Goal: Information Seeking & Learning: Learn about a topic

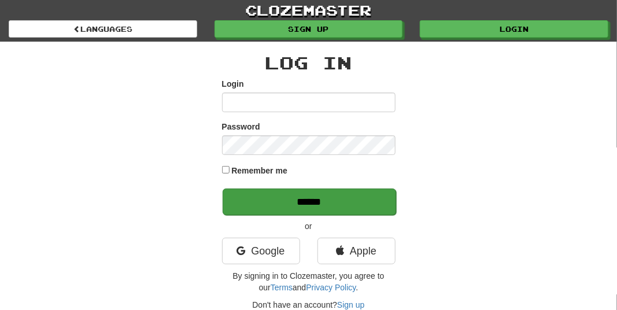
type input "**********"
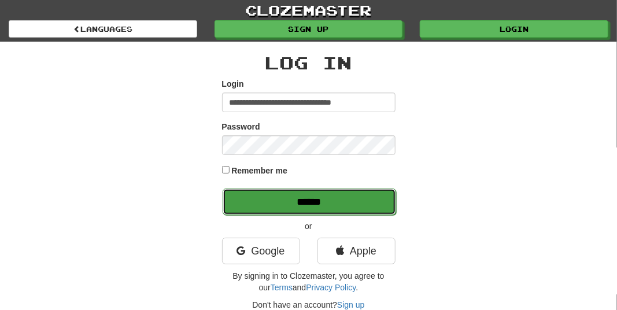
click at [301, 201] on input "******" at bounding box center [309, 202] width 173 height 27
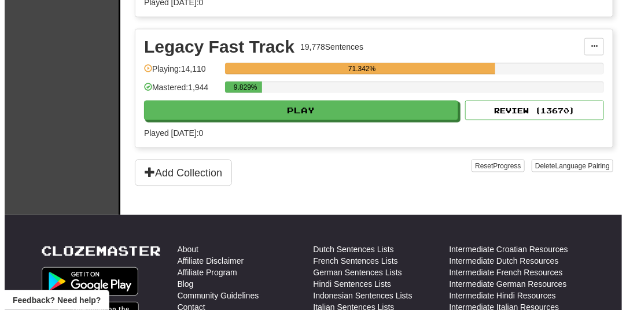
scroll to position [544, 0]
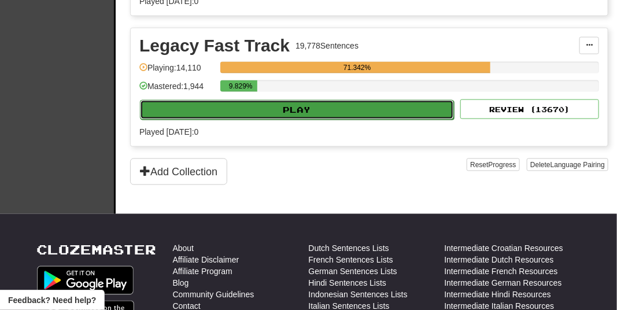
click at [372, 112] on button "Play" at bounding box center [297, 110] width 314 height 20
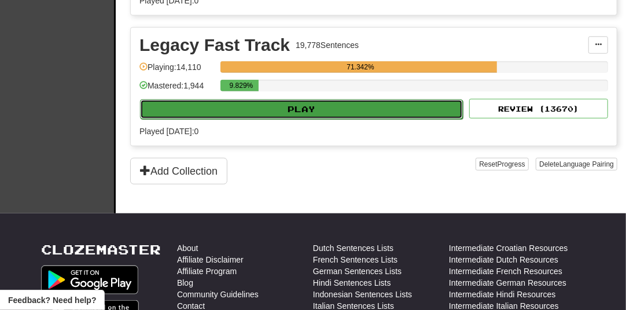
select select "**"
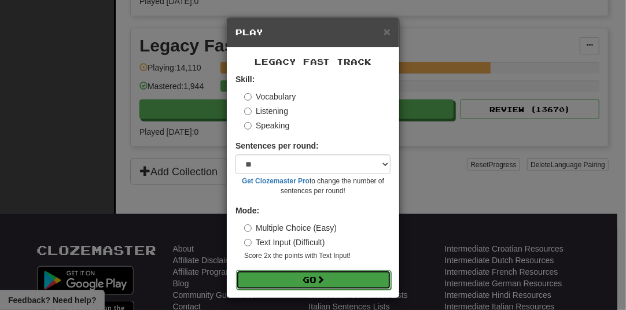
click at [364, 280] on button "Go" at bounding box center [313, 280] width 155 height 20
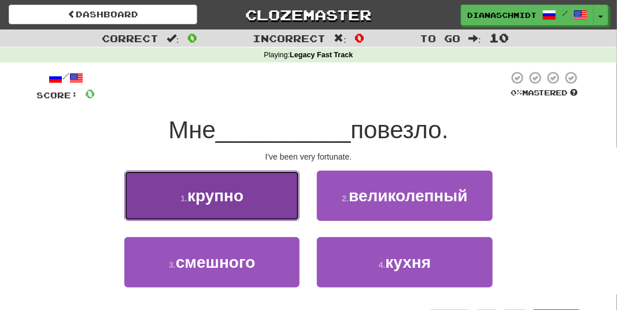
click at [261, 210] on button "1 . [GEOGRAPHIC_DATA]" at bounding box center [211, 196] width 175 height 50
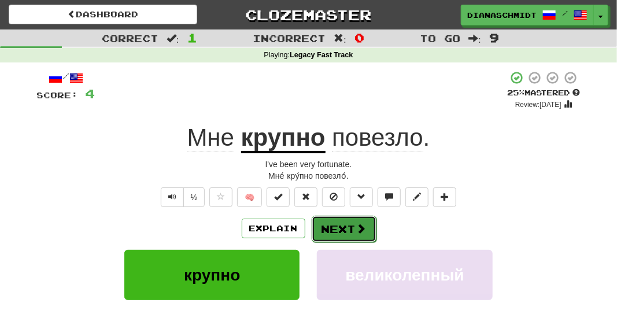
click at [347, 228] on button "Next" at bounding box center [344, 229] width 65 height 27
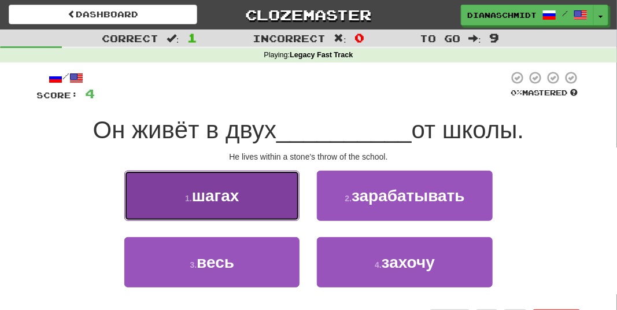
click at [267, 208] on button "1 . шагах" at bounding box center [211, 196] width 175 height 50
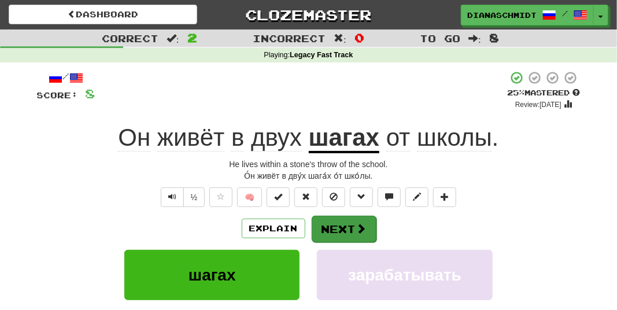
click at [341, 227] on button "Next" at bounding box center [344, 229] width 65 height 27
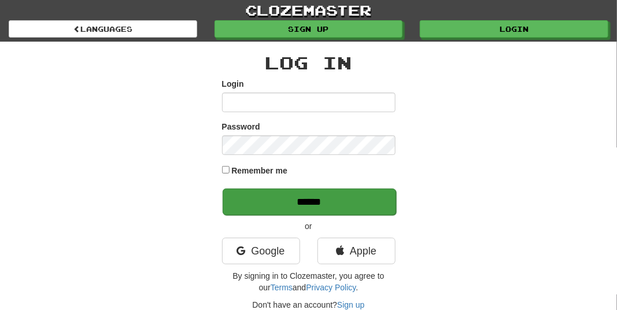
type input "**********"
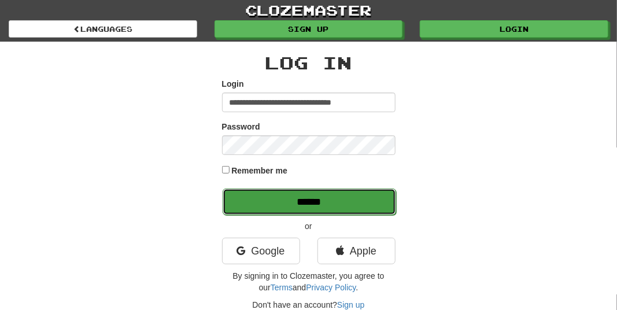
click at [284, 209] on input "******" at bounding box center [309, 202] width 173 height 27
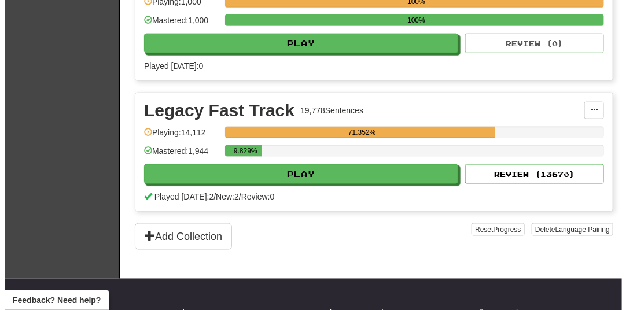
scroll to position [479, 0]
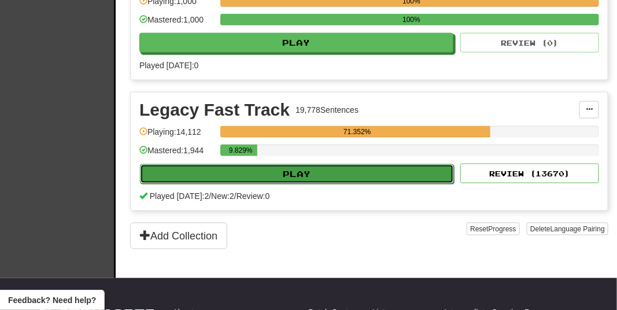
click at [363, 170] on button "Play" at bounding box center [297, 174] width 314 height 20
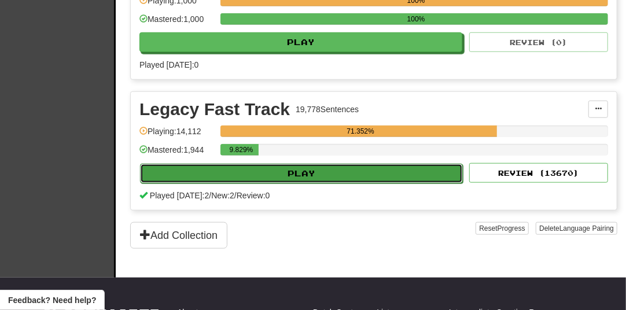
select select "**"
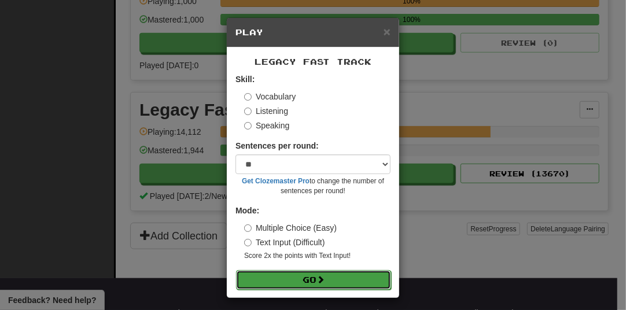
click at [371, 283] on button "Go" at bounding box center [313, 280] width 155 height 20
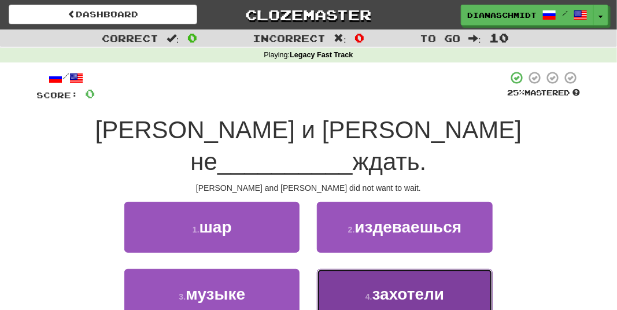
click at [361, 272] on button "4 . захотели" at bounding box center [404, 294] width 175 height 50
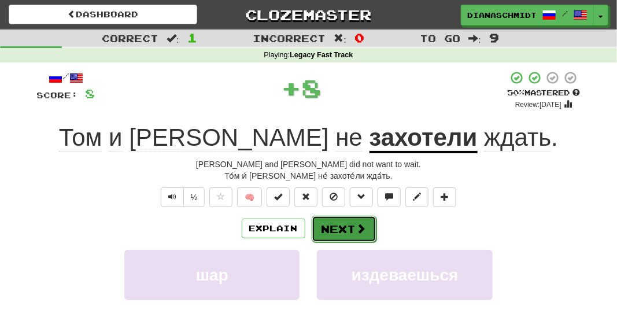
click at [362, 232] on span at bounding box center [361, 228] width 10 height 10
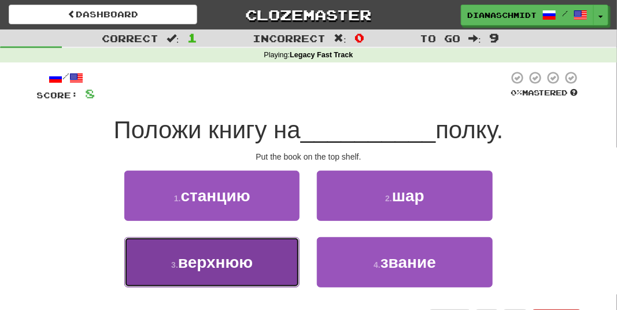
click at [265, 269] on button "3 . верхнюю" at bounding box center [211, 262] width 175 height 50
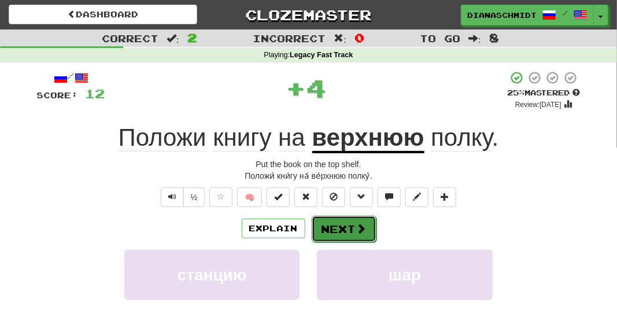
click at [346, 230] on button "Next" at bounding box center [344, 229] width 65 height 27
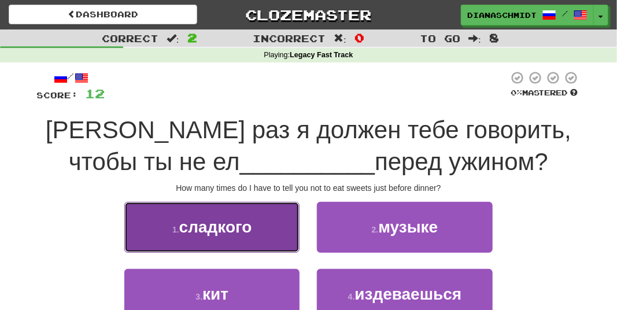
click at [267, 235] on button "1 . сладкого" at bounding box center [211, 227] width 175 height 50
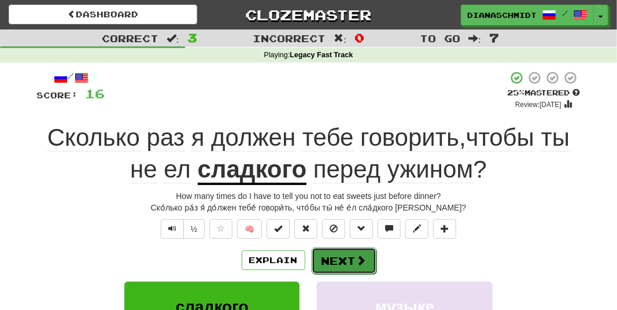
click at [352, 260] on button "Next" at bounding box center [344, 261] width 65 height 27
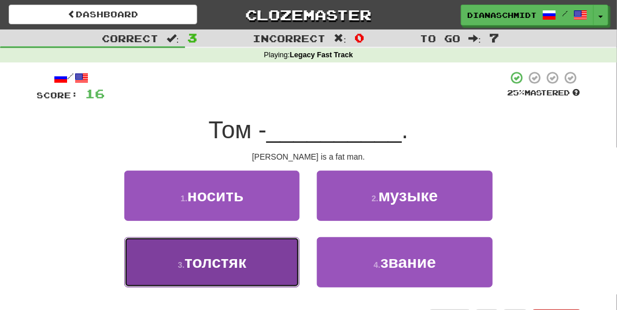
click at [246, 269] on span "толстяк" at bounding box center [215, 262] width 62 height 18
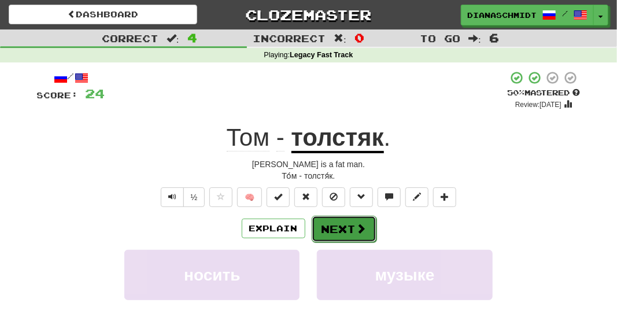
click at [324, 223] on button "Next" at bounding box center [344, 229] width 65 height 27
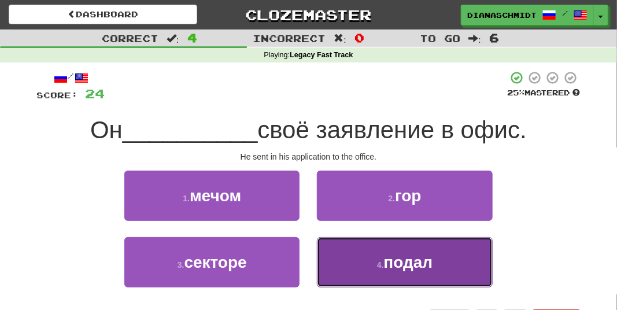
click at [364, 272] on button "4 . подал" at bounding box center [404, 262] width 175 height 50
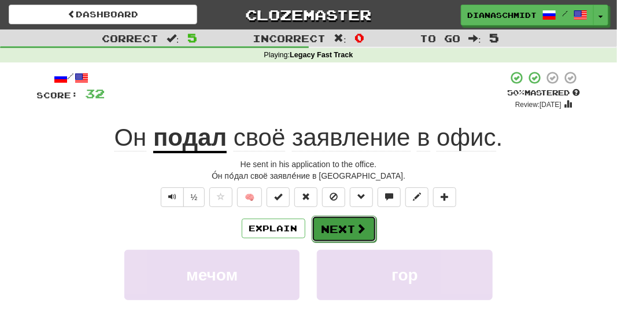
click at [348, 227] on button "Next" at bounding box center [344, 229] width 65 height 27
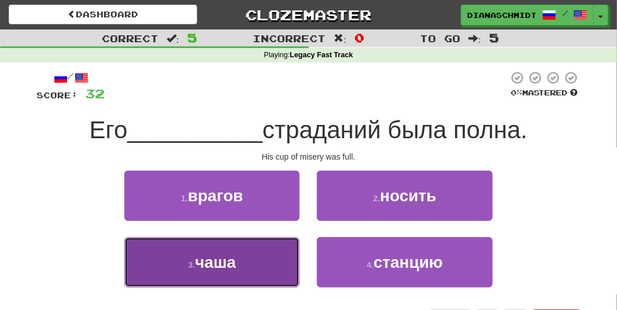
click at [238, 269] on button "3 . чаша" at bounding box center [211, 262] width 175 height 50
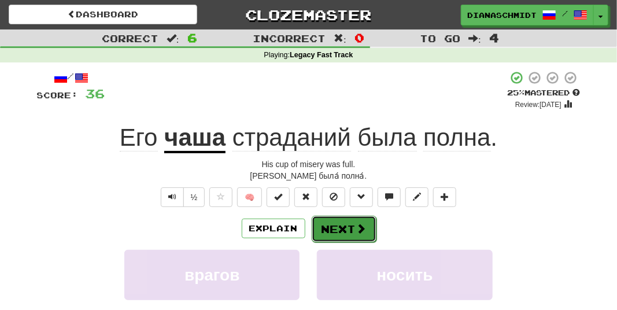
click at [341, 233] on button "Next" at bounding box center [344, 229] width 65 height 27
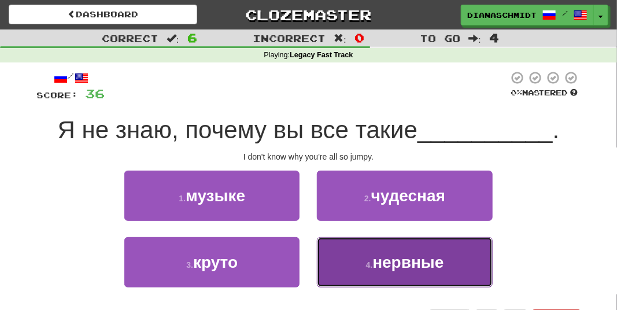
click at [360, 271] on button "4 . нервные" at bounding box center [404, 262] width 175 height 50
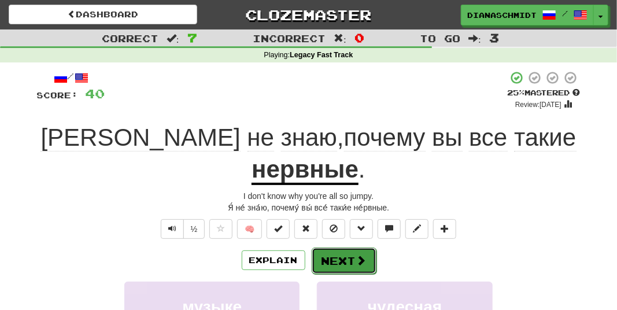
click at [346, 248] on button "Next" at bounding box center [344, 261] width 65 height 27
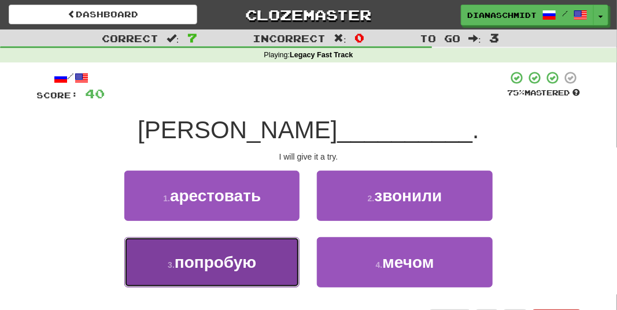
click at [243, 256] on span "попробую" at bounding box center [216, 262] width 82 height 18
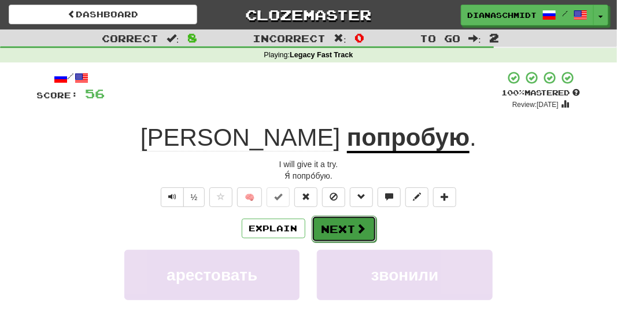
click at [334, 227] on button "Next" at bounding box center [344, 229] width 65 height 27
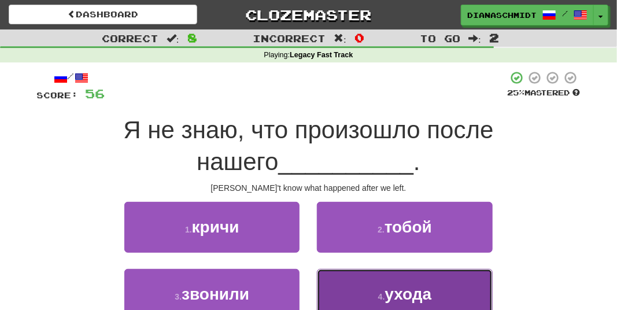
click at [367, 280] on button "4 . ухода" at bounding box center [404, 294] width 175 height 50
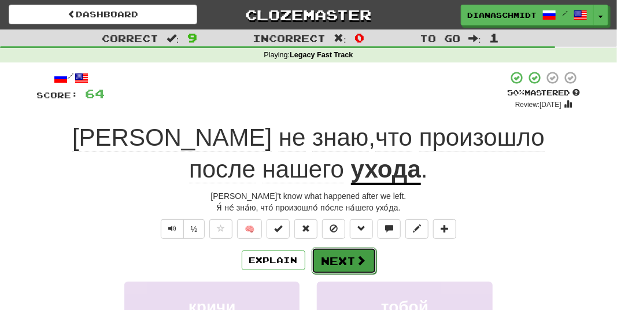
click at [353, 248] on button "Next" at bounding box center [344, 261] width 65 height 27
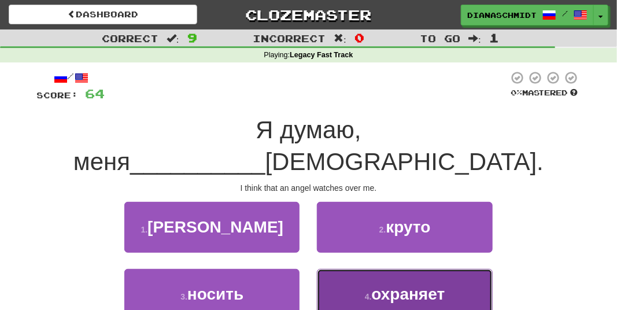
click at [364, 275] on button "4 . охраняет" at bounding box center [404, 294] width 175 height 50
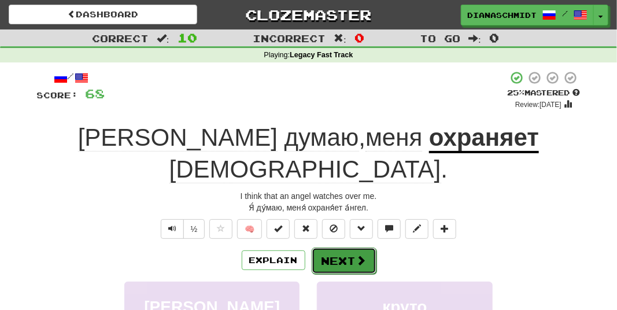
click at [346, 248] on button "Next" at bounding box center [344, 261] width 65 height 27
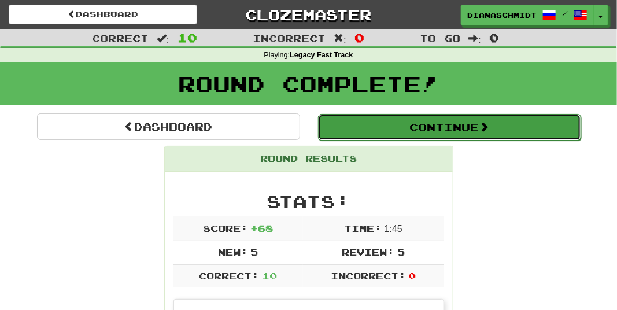
click at [403, 129] on button "Continue" at bounding box center [449, 127] width 263 height 27
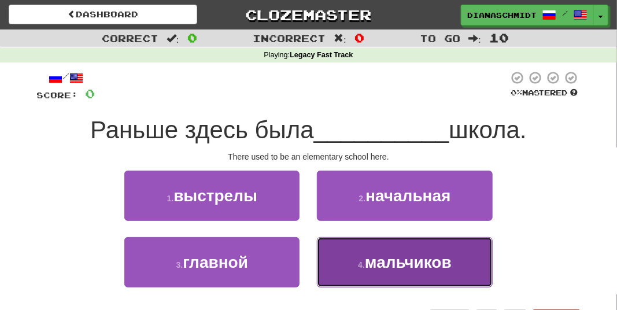
click at [348, 255] on button "4 . мальчиков" at bounding box center [404, 262] width 175 height 50
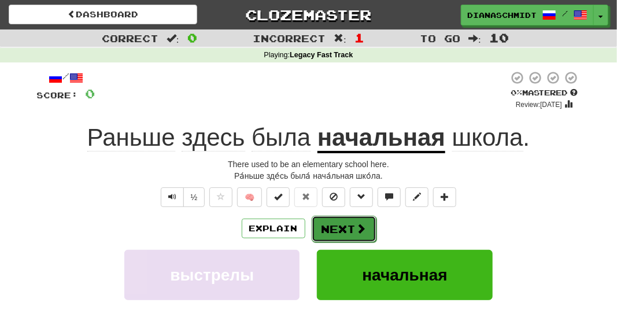
click at [352, 234] on button "Next" at bounding box center [344, 229] width 65 height 27
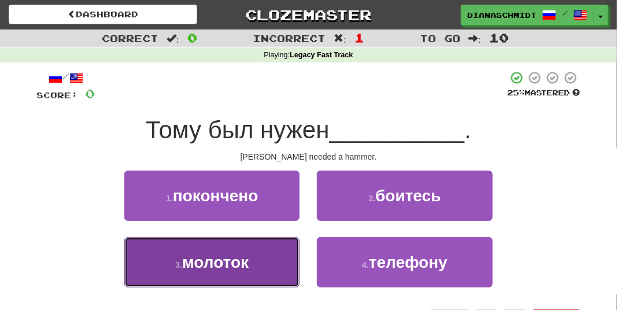
click at [253, 272] on button "3 . молоток" at bounding box center [211, 262] width 175 height 50
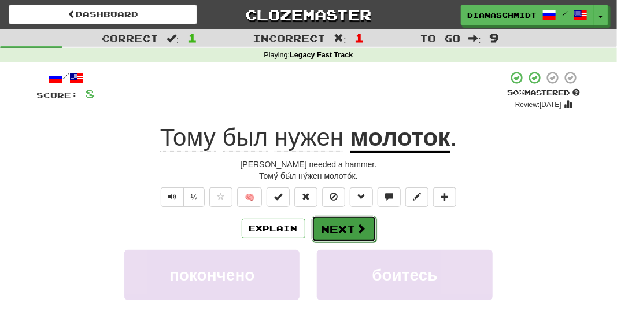
click at [349, 226] on button "Next" at bounding box center [344, 229] width 65 height 27
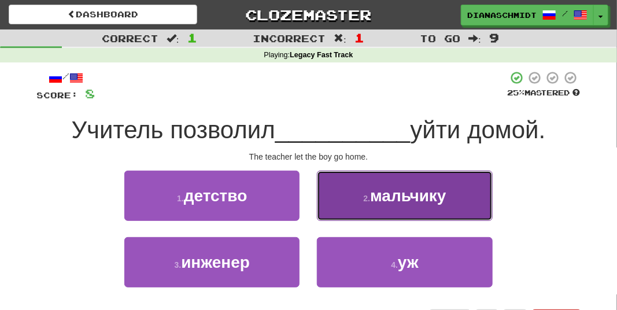
click at [348, 201] on button "2 . мальчику" at bounding box center [404, 196] width 175 height 50
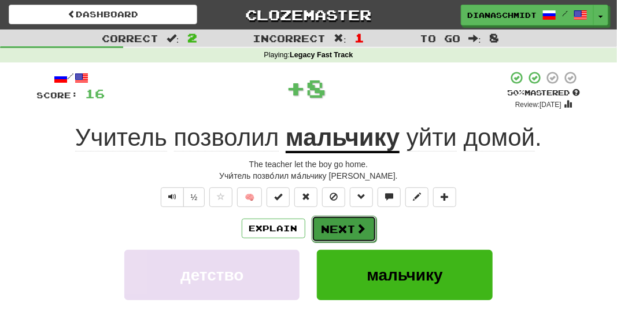
click at [348, 216] on button "Next" at bounding box center [344, 229] width 65 height 27
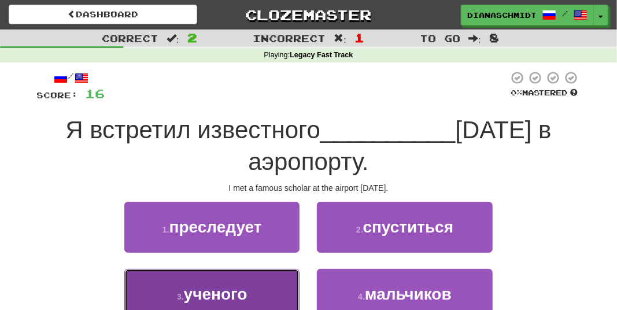
click at [234, 304] on button "3 . ученого" at bounding box center [211, 294] width 175 height 50
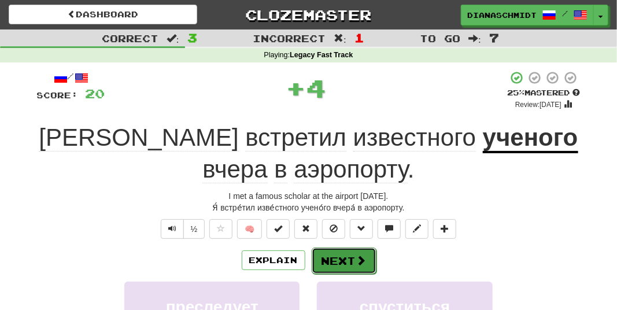
click at [361, 260] on span at bounding box center [361, 260] width 10 height 10
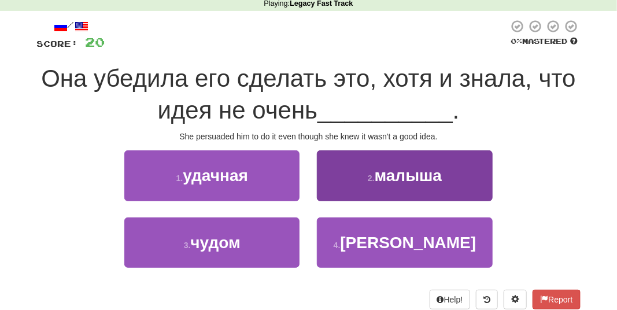
scroll to position [52, 0]
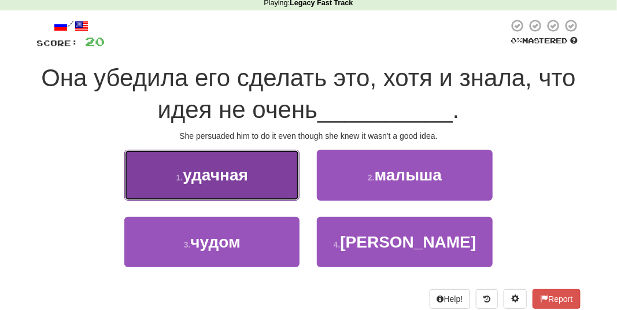
click at [287, 174] on button "1 . удачная" at bounding box center [211, 175] width 175 height 50
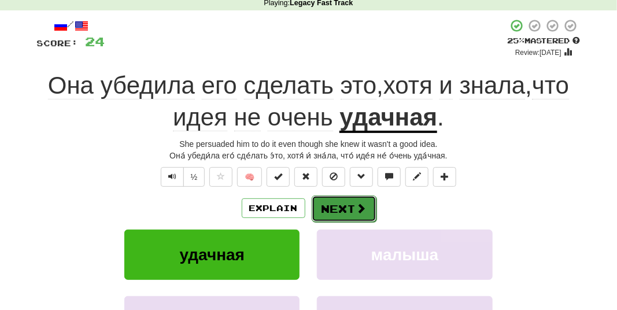
click at [356, 212] on span at bounding box center [361, 208] width 10 height 10
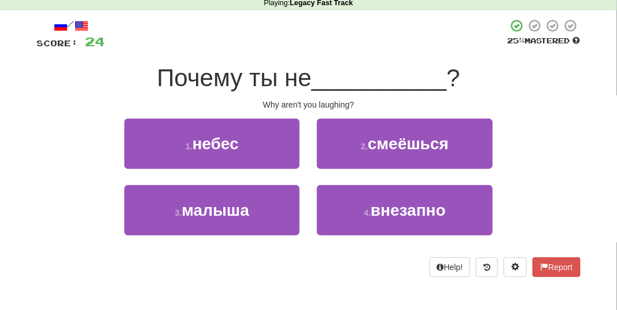
click at [375, 170] on div "2 . смеёшься" at bounding box center [404, 152] width 193 height 67
click at [375, 172] on div "2 . смеёшься" at bounding box center [404, 152] width 193 height 67
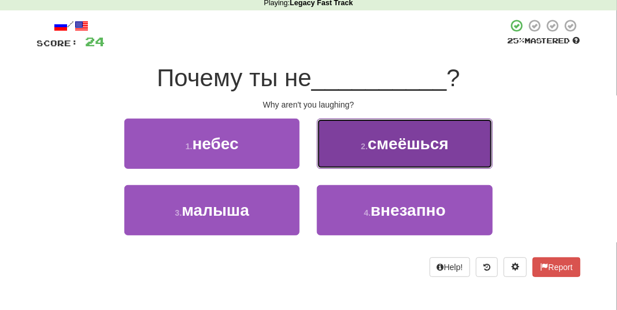
click at [392, 154] on button "2 . смеёшься" at bounding box center [404, 144] width 175 height 50
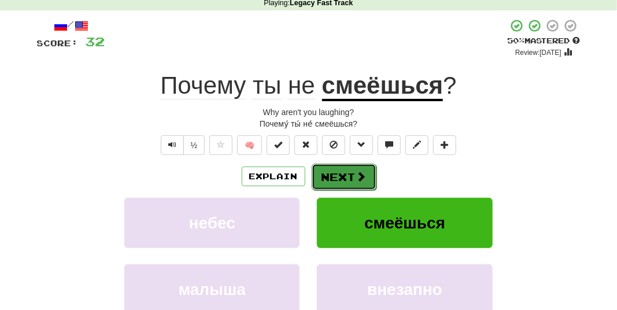
click at [363, 178] on span at bounding box center [361, 176] width 10 height 10
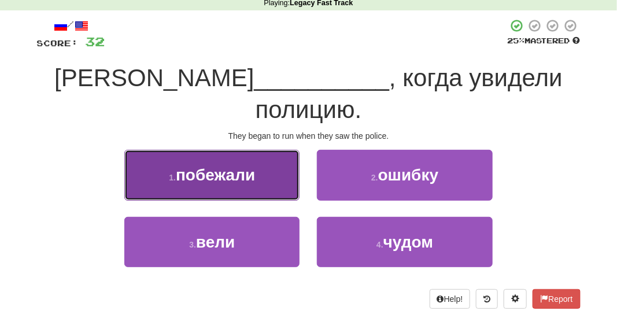
click at [265, 160] on button "1 . побежали" at bounding box center [211, 175] width 175 height 50
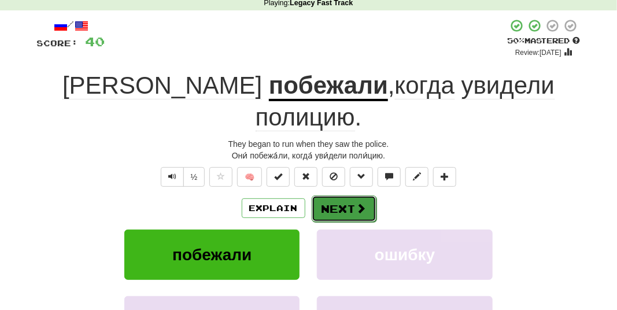
click at [327, 195] on button "Next" at bounding box center [344, 208] width 65 height 27
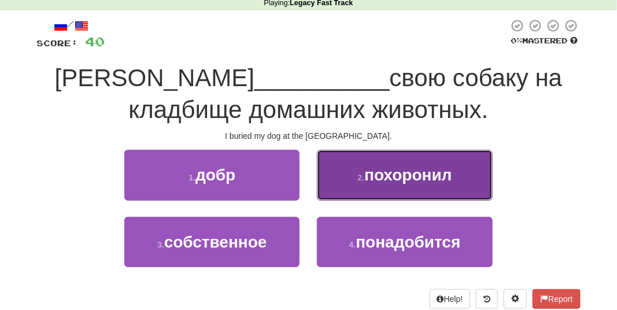
click at [356, 185] on button "2 . похоронил" at bounding box center [404, 175] width 175 height 50
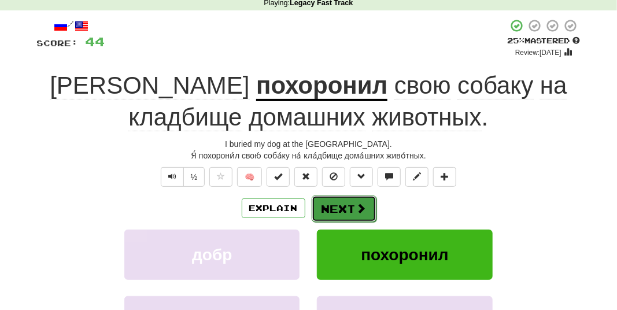
click at [353, 207] on button "Next" at bounding box center [344, 208] width 65 height 27
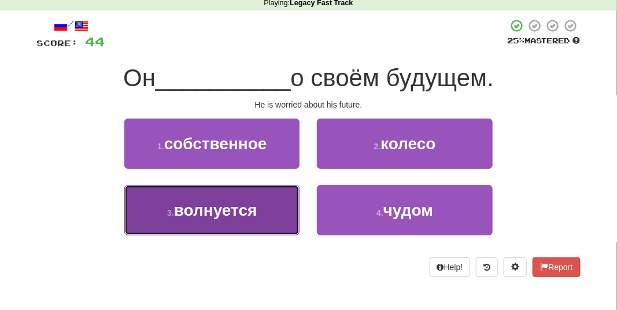
click at [285, 213] on button "3 . волнуется" at bounding box center [211, 210] width 175 height 50
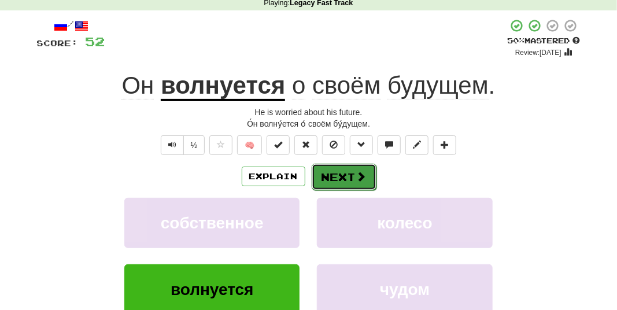
click at [356, 177] on span at bounding box center [361, 176] width 10 height 10
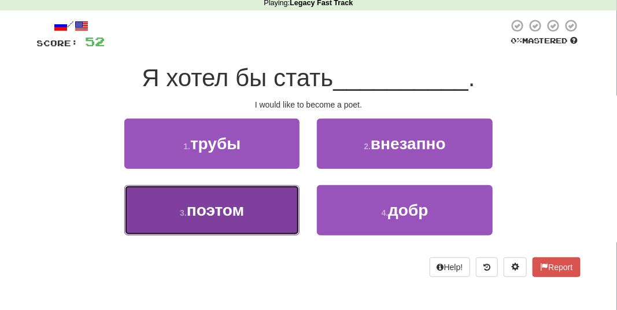
click at [269, 195] on button "3 . поэтом" at bounding box center [211, 210] width 175 height 50
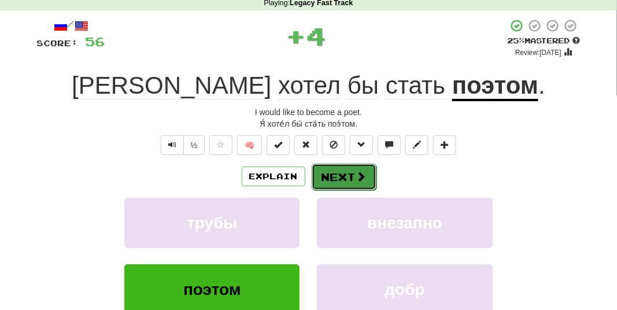
click at [334, 173] on button "Next" at bounding box center [344, 177] width 65 height 27
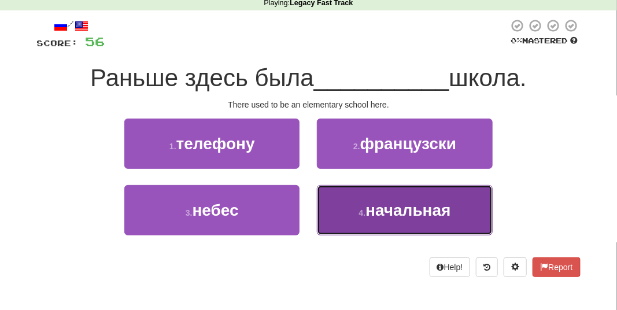
click at [345, 209] on button "4 . начальная" at bounding box center [404, 210] width 175 height 50
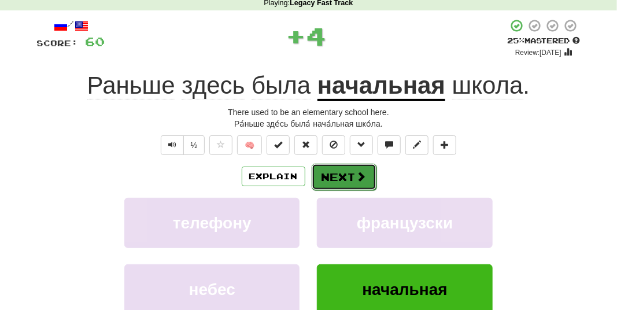
click at [335, 179] on button "Next" at bounding box center [344, 177] width 65 height 27
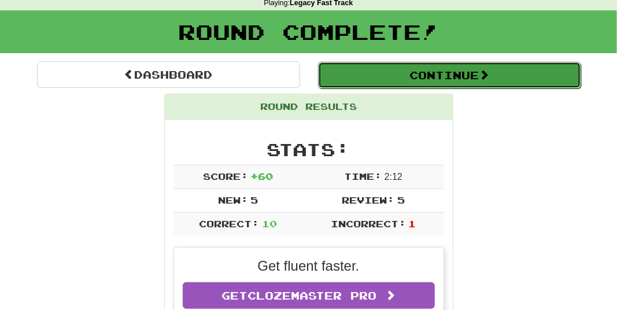
click at [412, 69] on button "Continue" at bounding box center [449, 75] width 263 height 27
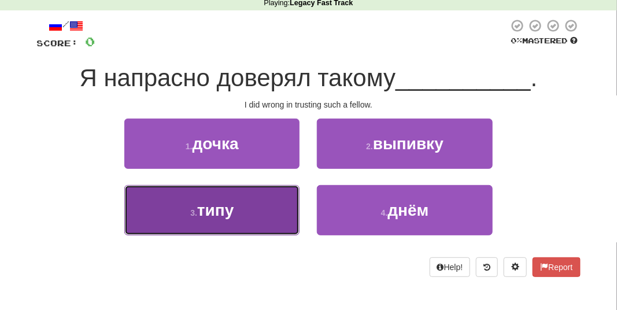
click at [246, 209] on button "3 . типу" at bounding box center [211, 210] width 175 height 50
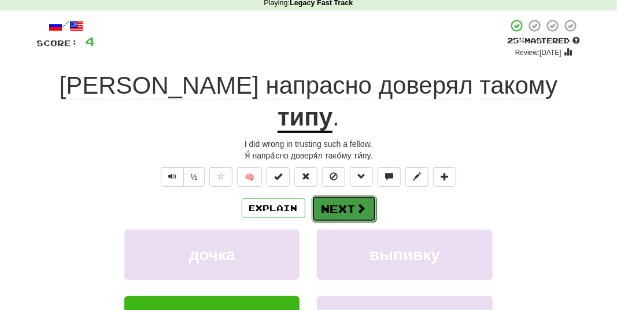
click at [329, 195] on button "Next" at bounding box center [344, 208] width 65 height 27
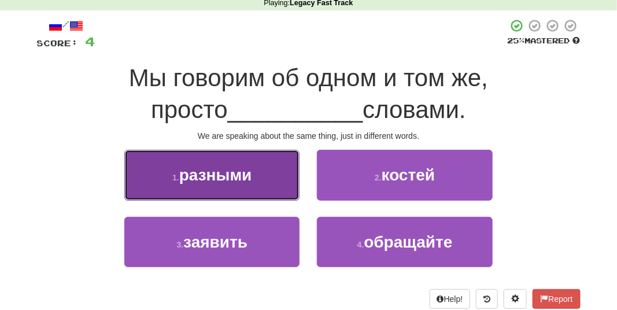
click at [241, 179] on span "разными" at bounding box center [215, 175] width 73 height 18
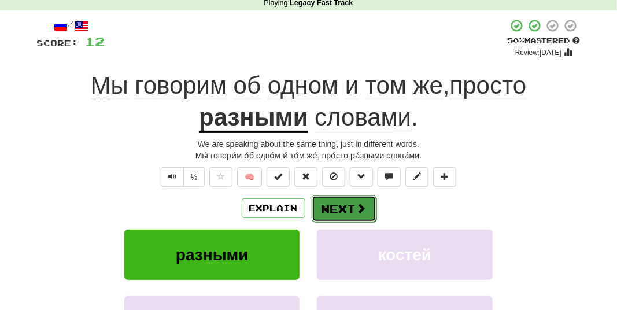
click at [338, 206] on button "Next" at bounding box center [344, 208] width 65 height 27
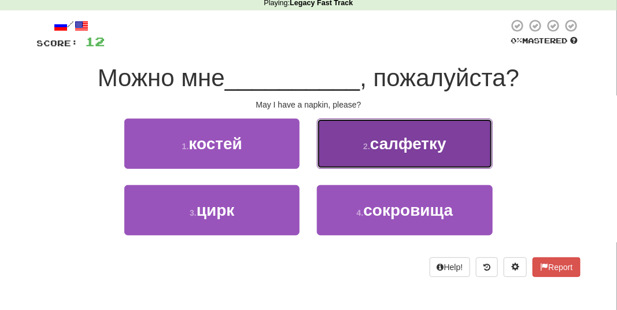
click at [362, 150] on button "2 . салфетку" at bounding box center [404, 144] width 175 height 50
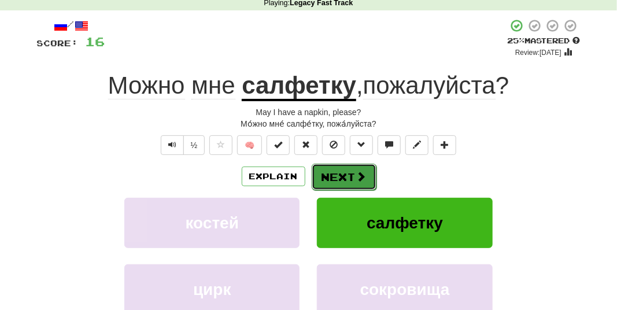
click at [350, 183] on button "Next" at bounding box center [344, 177] width 65 height 27
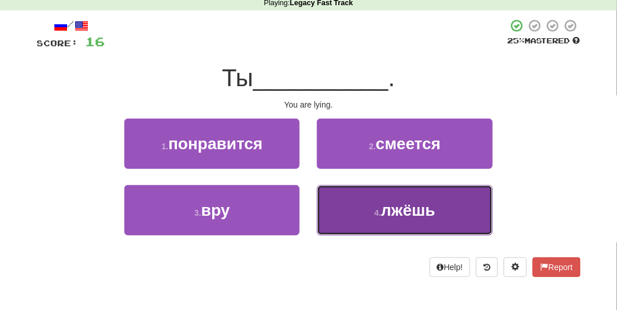
click at [364, 228] on button "4 . лжёшь" at bounding box center [404, 210] width 175 height 50
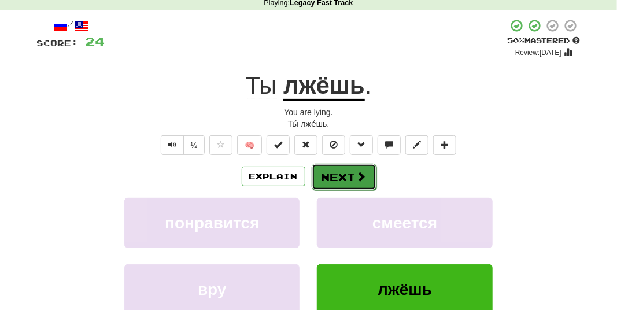
click at [350, 179] on button "Next" at bounding box center [344, 177] width 65 height 27
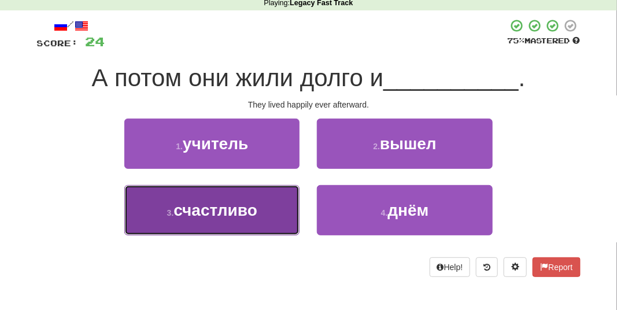
click at [277, 216] on button "3 . счастливо" at bounding box center [211, 210] width 175 height 50
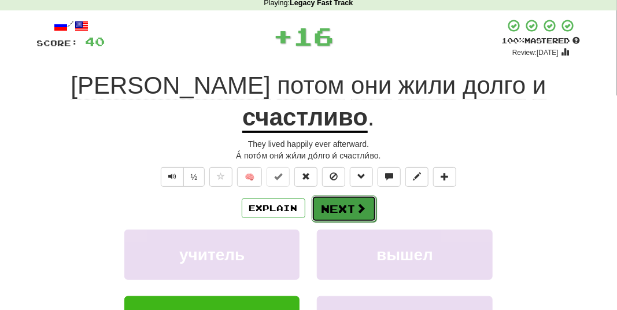
click at [348, 195] on button "Next" at bounding box center [344, 208] width 65 height 27
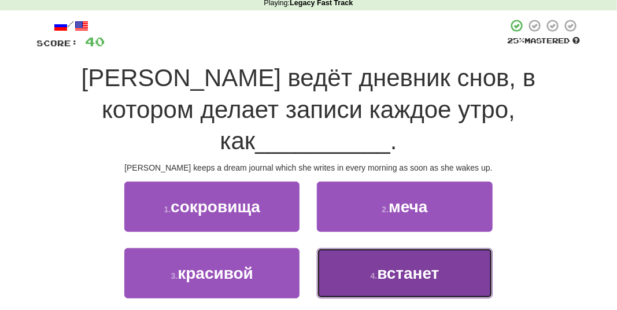
click at [367, 248] on button "4 . встанет" at bounding box center [404, 273] width 175 height 50
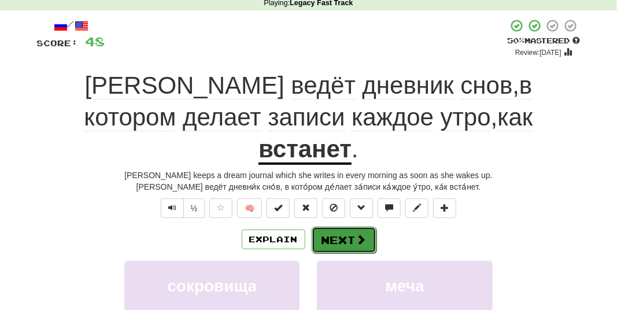
click at [356, 234] on span at bounding box center [361, 239] width 10 height 10
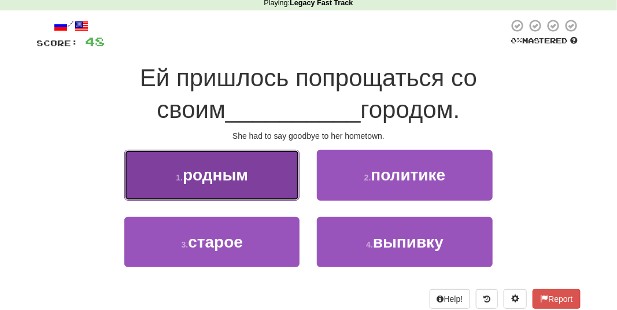
click at [279, 176] on button "1 . родным" at bounding box center [211, 175] width 175 height 50
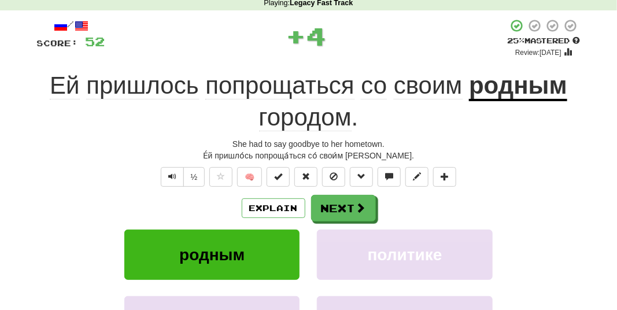
click at [384, 203] on div "Explain Next" at bounding box center [309, 208] width 544 height 27
click at [356, 209] on span at bounding box center [361, 208] width 10 height 10
